Goal: Task Accomplishment & Management: Use online tool/utility

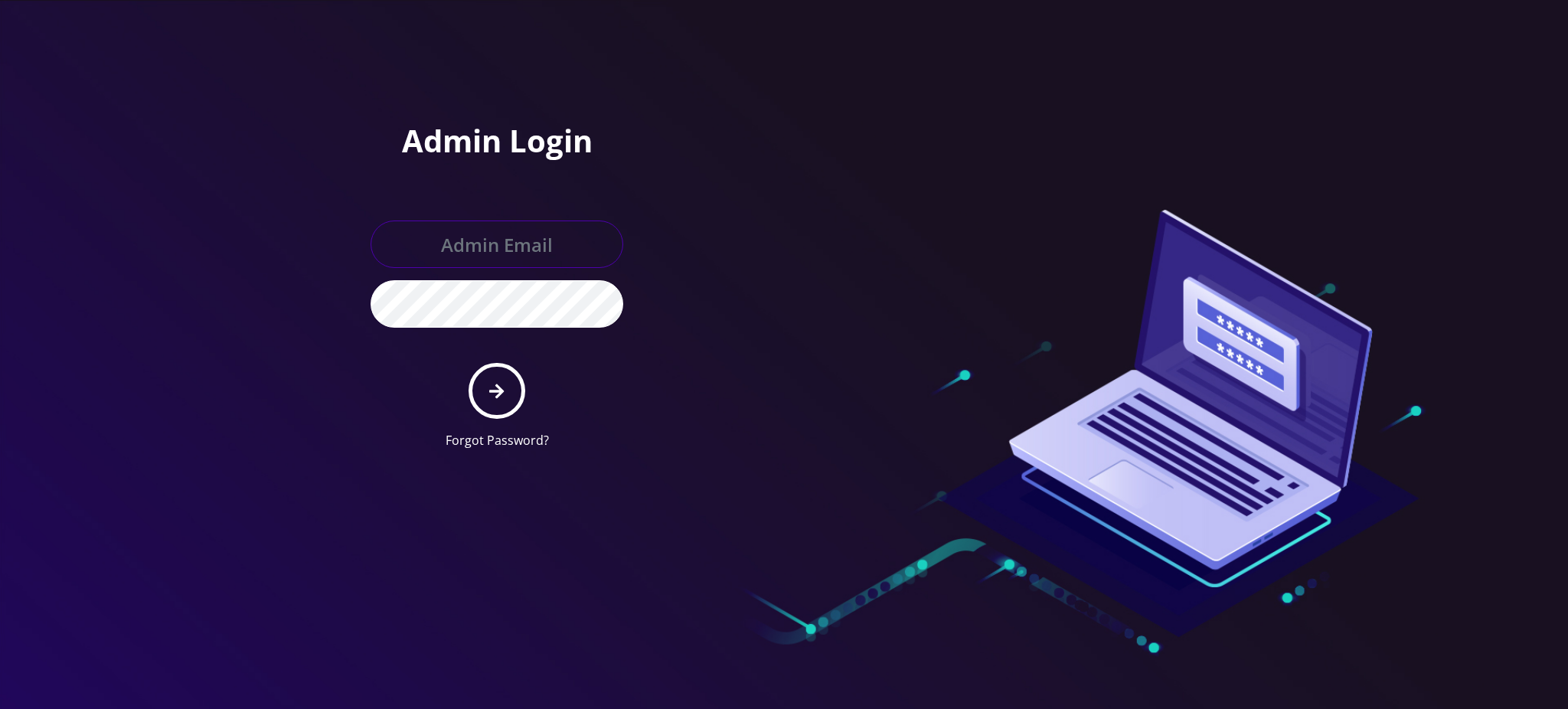
type input "[PERSON_NAME][EMAIL_ADDRESS][DOMAIN_NAME]"
drag, startPoint x: 0, startPoint y: 0, endPoint x: 495, endPoint y: 392, distance: 631.4
click at [495, 392] on icon "submit" at bounding box center [496, 391] width 14 height 17
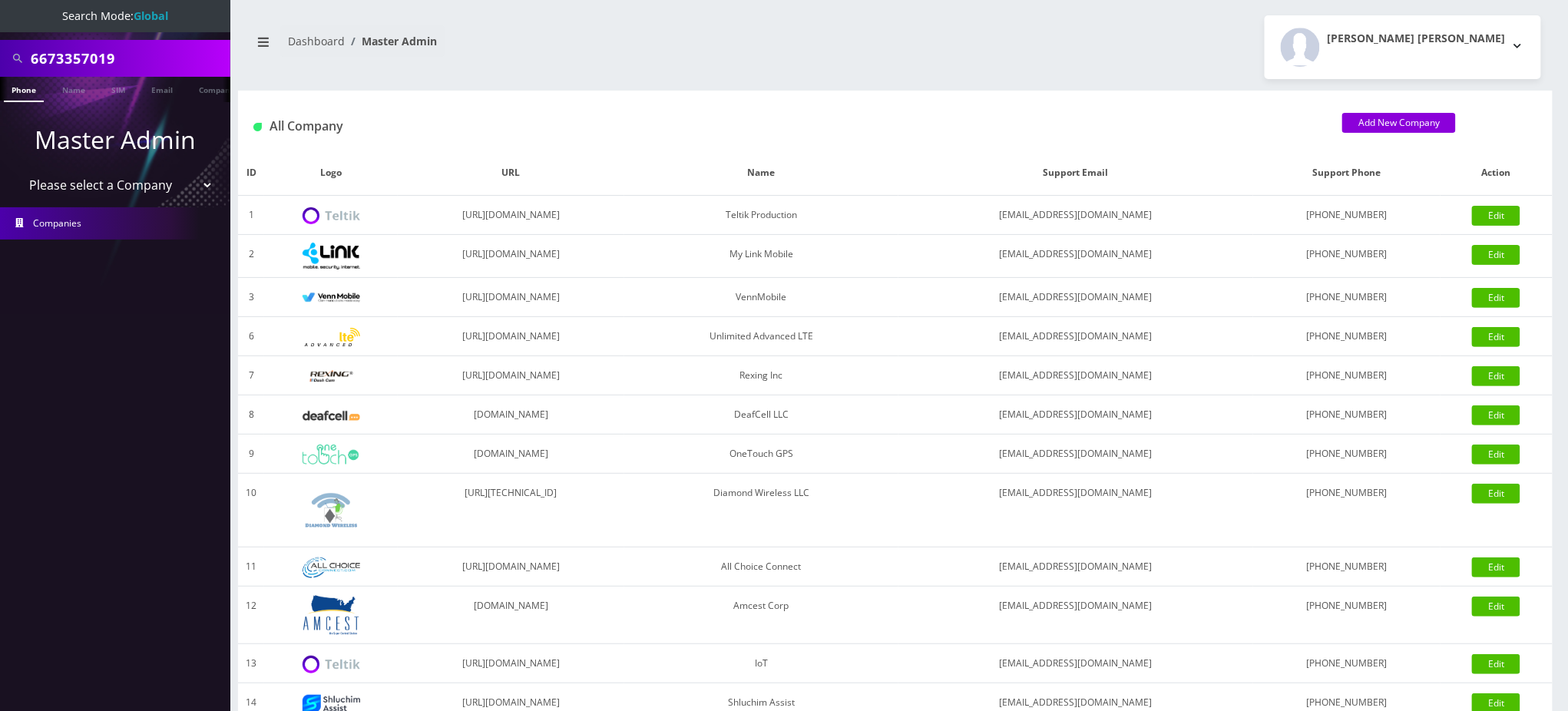
drag, startPoint x: 141, startPoint y: 57, endPoint x: 0, endPoint y: 13, distance: 147.7
click at [0, 15] on nav "Search Mode: Global 6673357019 Phone Name SIM Email Company Customer Master Adm…" at bounding box center [115, 355] width 230 height 711
paste input "[PERSON_NAME]"
type input "[PERSON_NAME]"
click at [67, 87] on link "Name" at bounding box center [73, 89] width 38 height 25
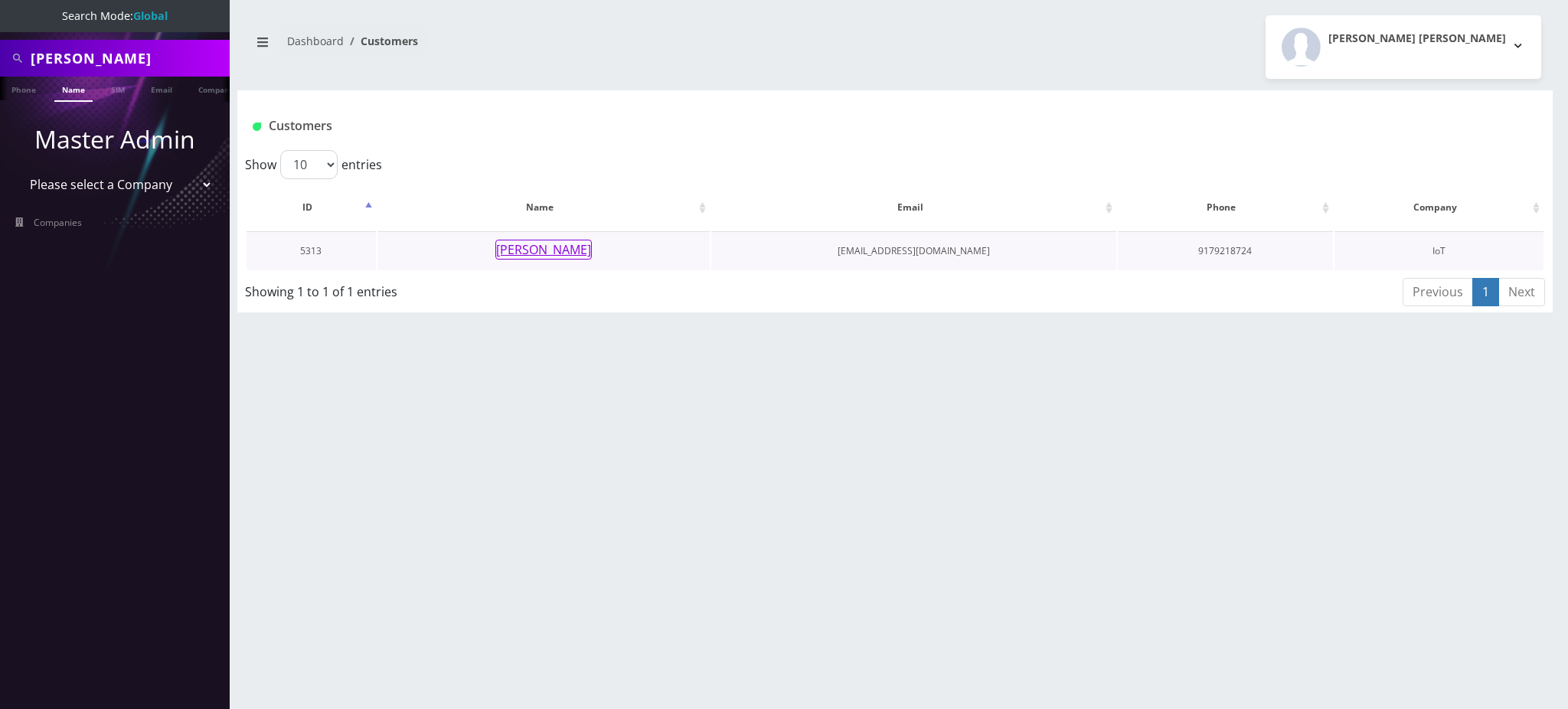
click at [546, 250] on button "[PERSON_NAME]" at bounding box center [543, 249] width 96 height 20
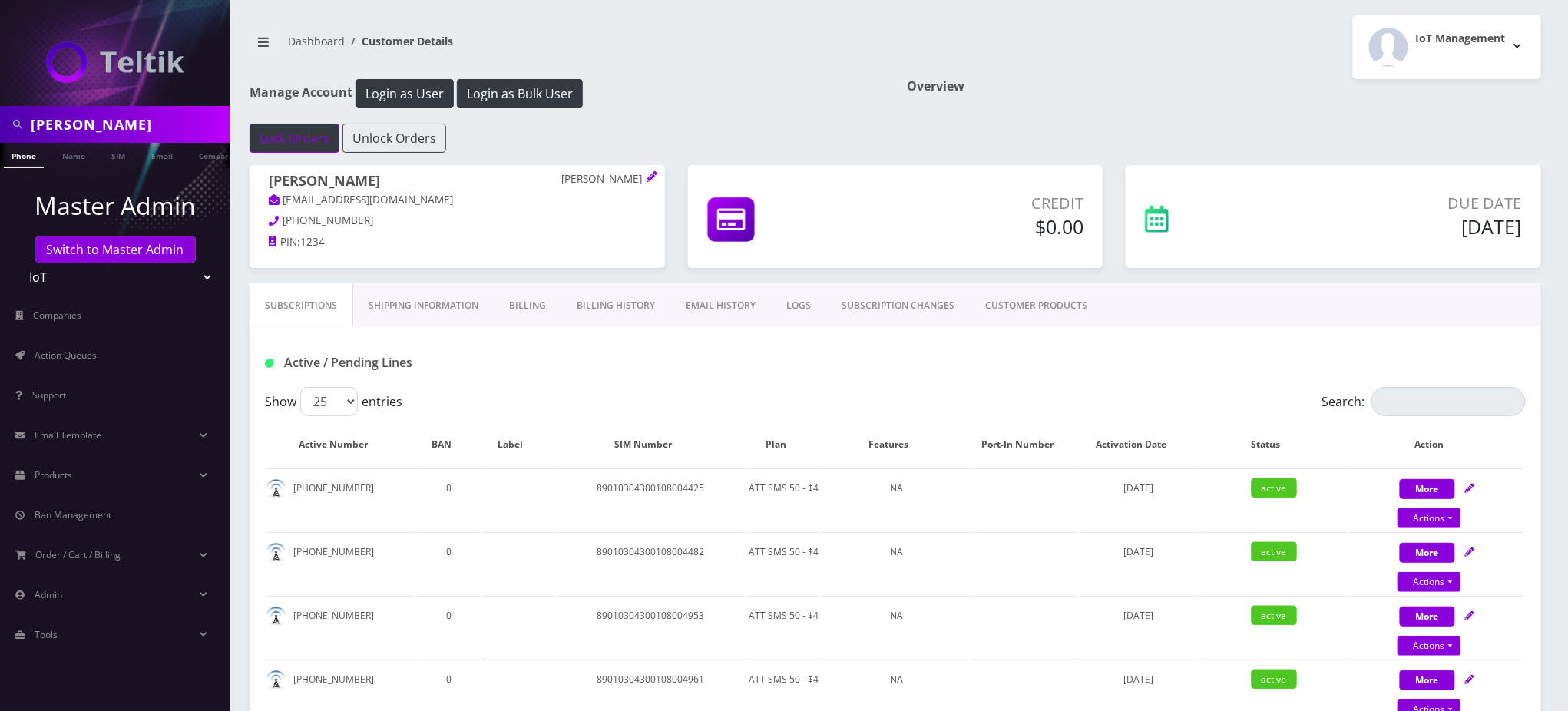
scroll to position [0, 7]
click at [549, 93] on button "Login as Bulk User" at bounding box center [519, 94] width 126 height 29
click at [423, 91] on button "Login as User" at bounding box center [405, 94] width 98 height 29
click at [774, 16] on div "Dashboard Customer Details IoT Management Logout" at bounding box center [895, 46] width 1315 height 63
click at [753, 151] on div "Lock Orders Unlock Orders" at bounding box center [895, 138] width 1315 height 29
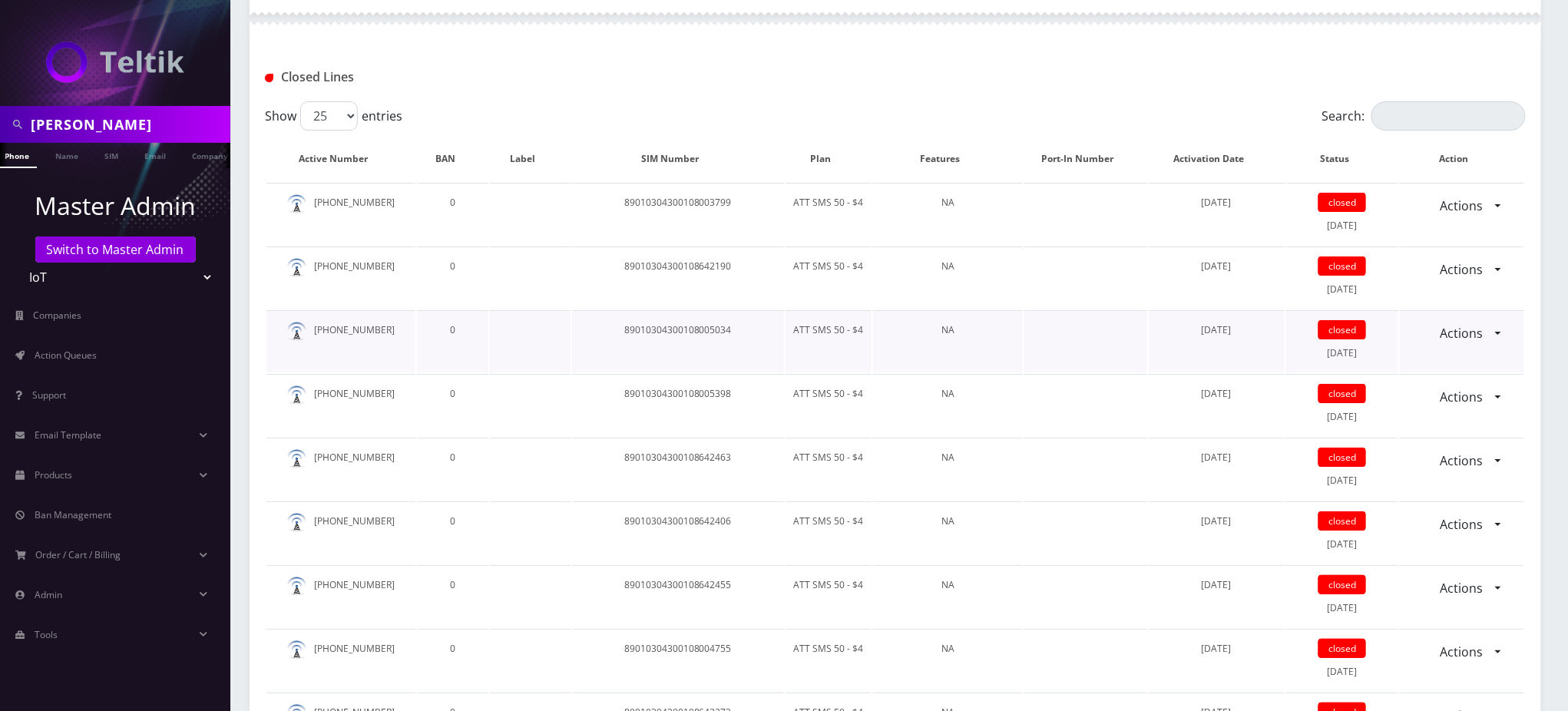
scroll to position [2150, 0]
